Goal: Task Accomplishment & Management: Use online tool/utility

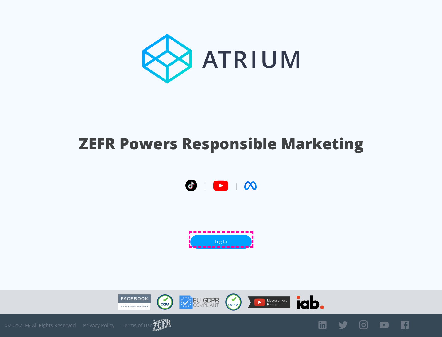
click at [221, 240] on link "Log In" at bounding box center [220, 242] width 61 height 14
